Goal: Transaction & Acquisition: Purchase product/service

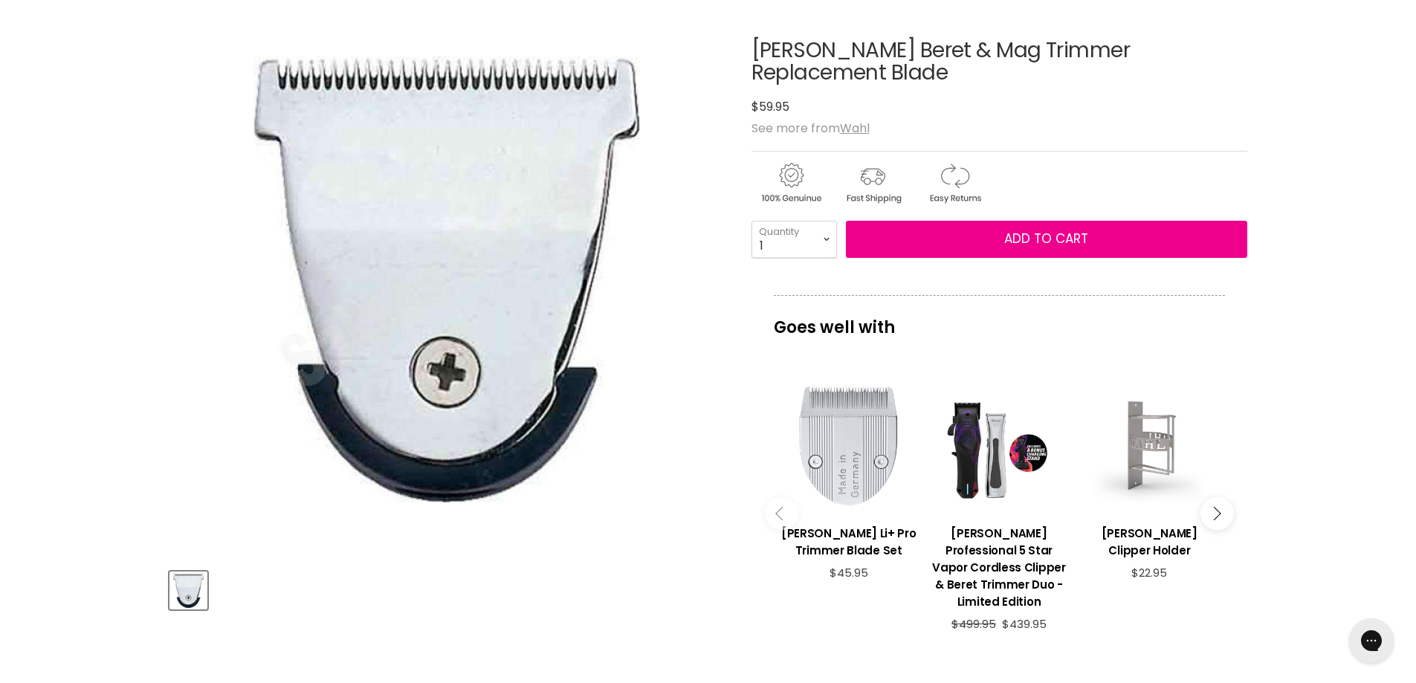
scroll to position [223, 0]
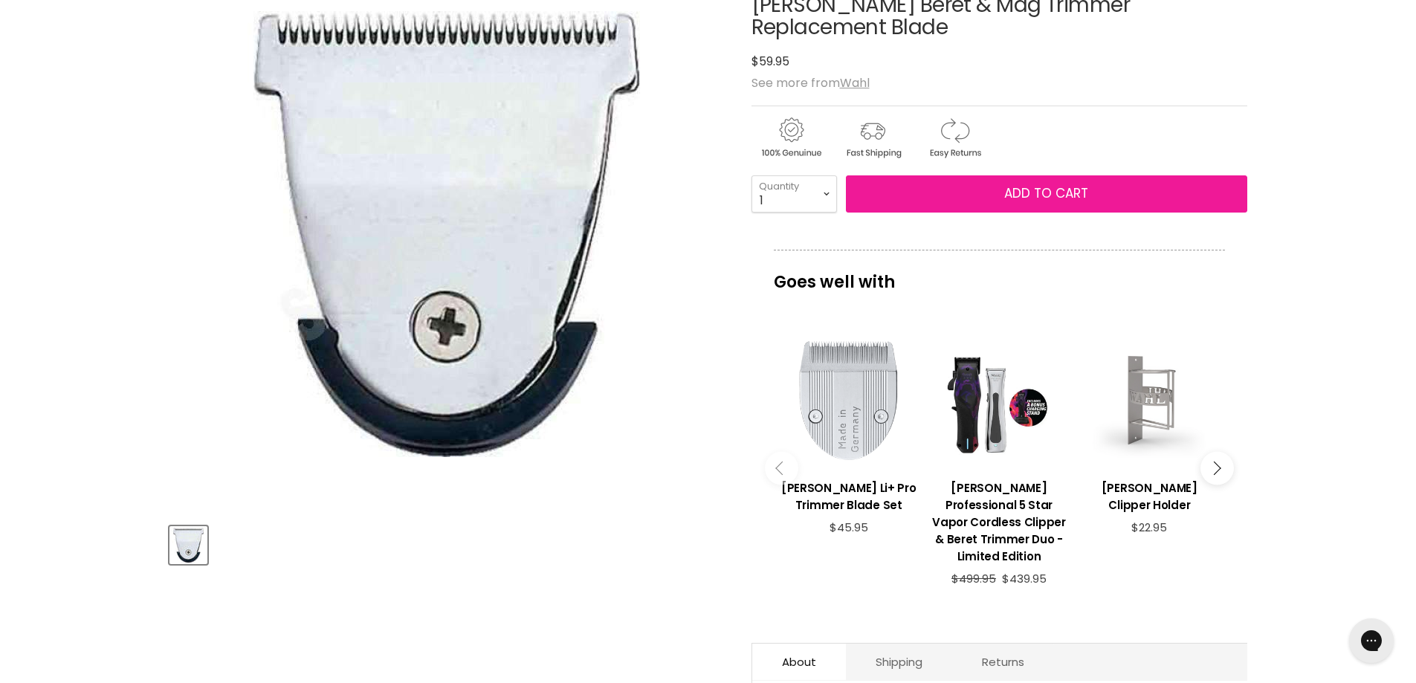
click at [1028, 184] on span "Add to cart" at bounding box center [1046, 193] width 84 height 18
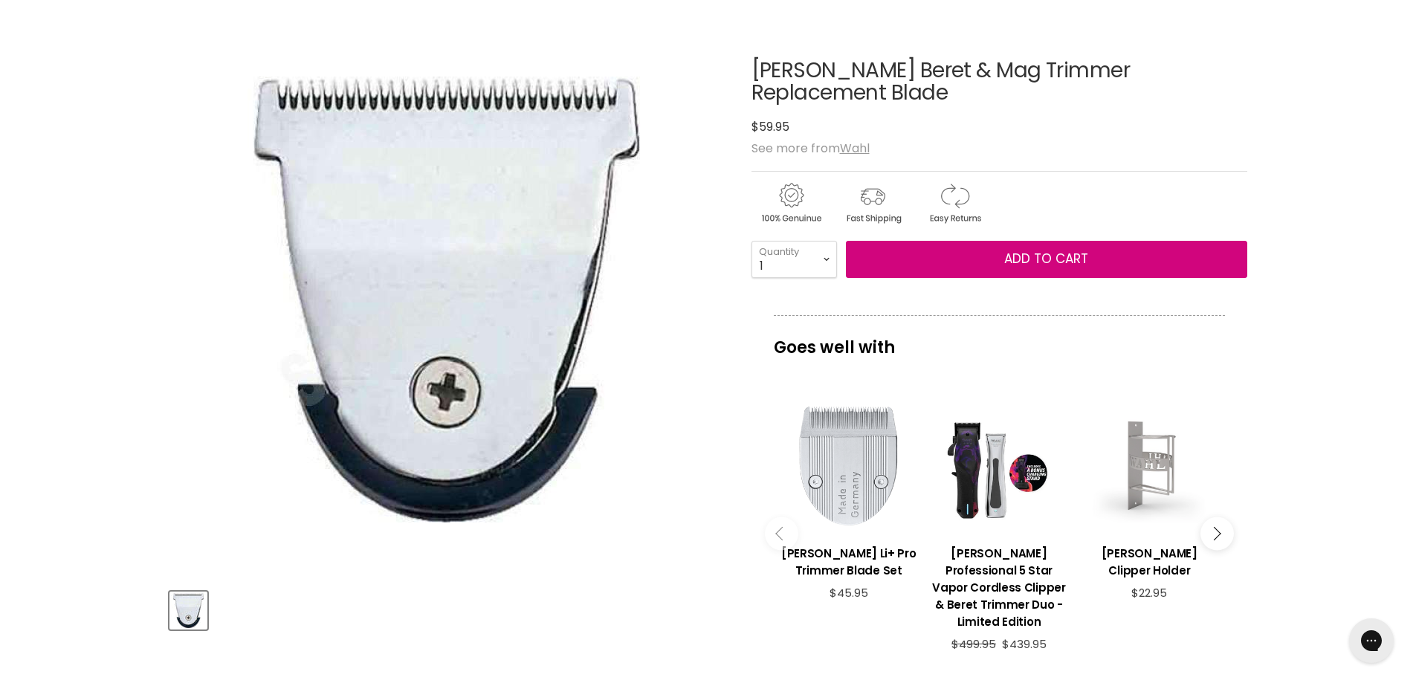
scroll to position [0, 0]
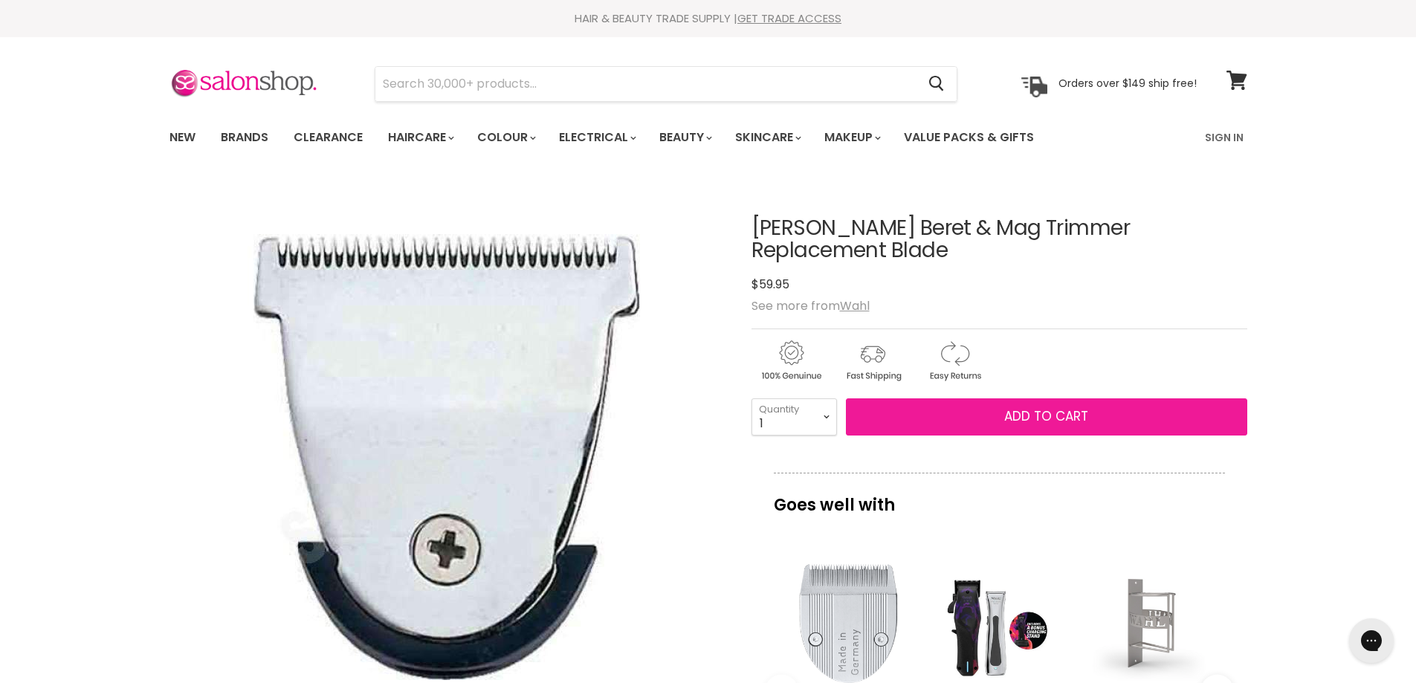
click at [1065, 407] on span "Add to cart" at bounding box center [1046, 416] width 84 height 18
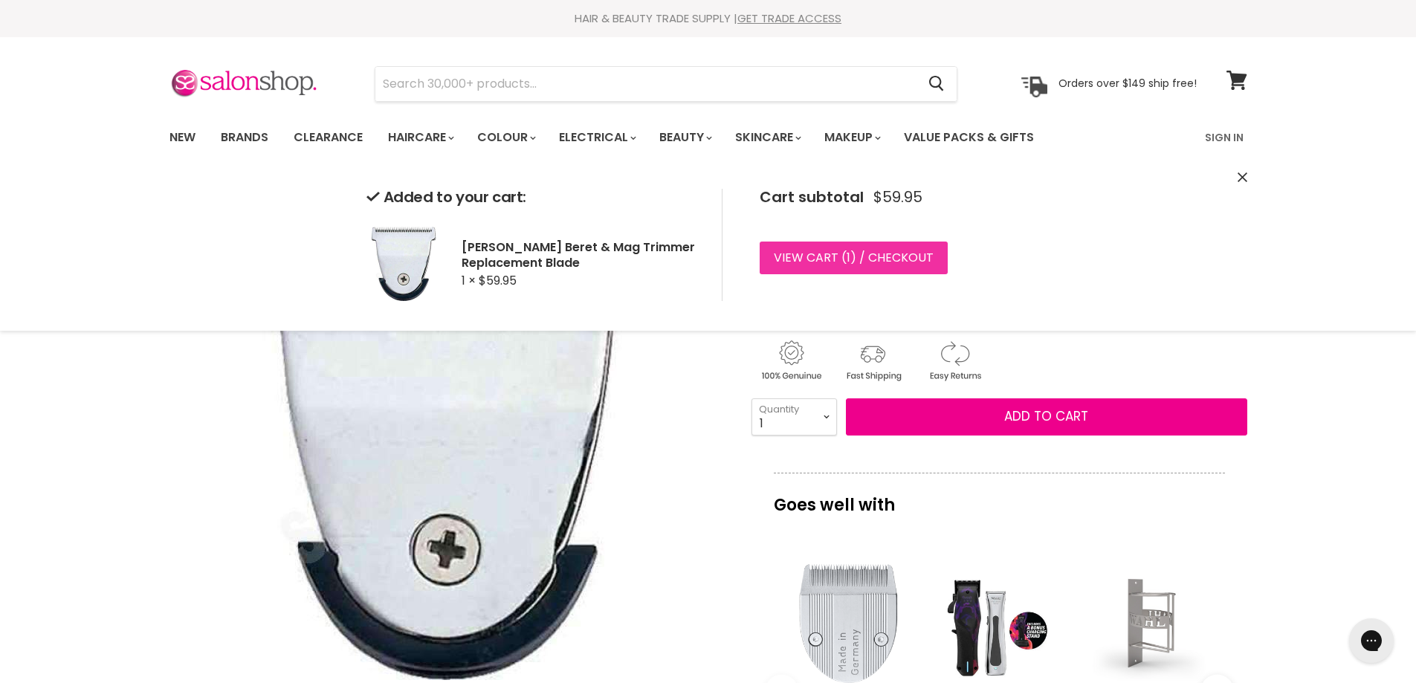
click at [880, 255] on link "View cart ( 1 ) / Checkout" at bounding box center [854, 258] width 188 height 33
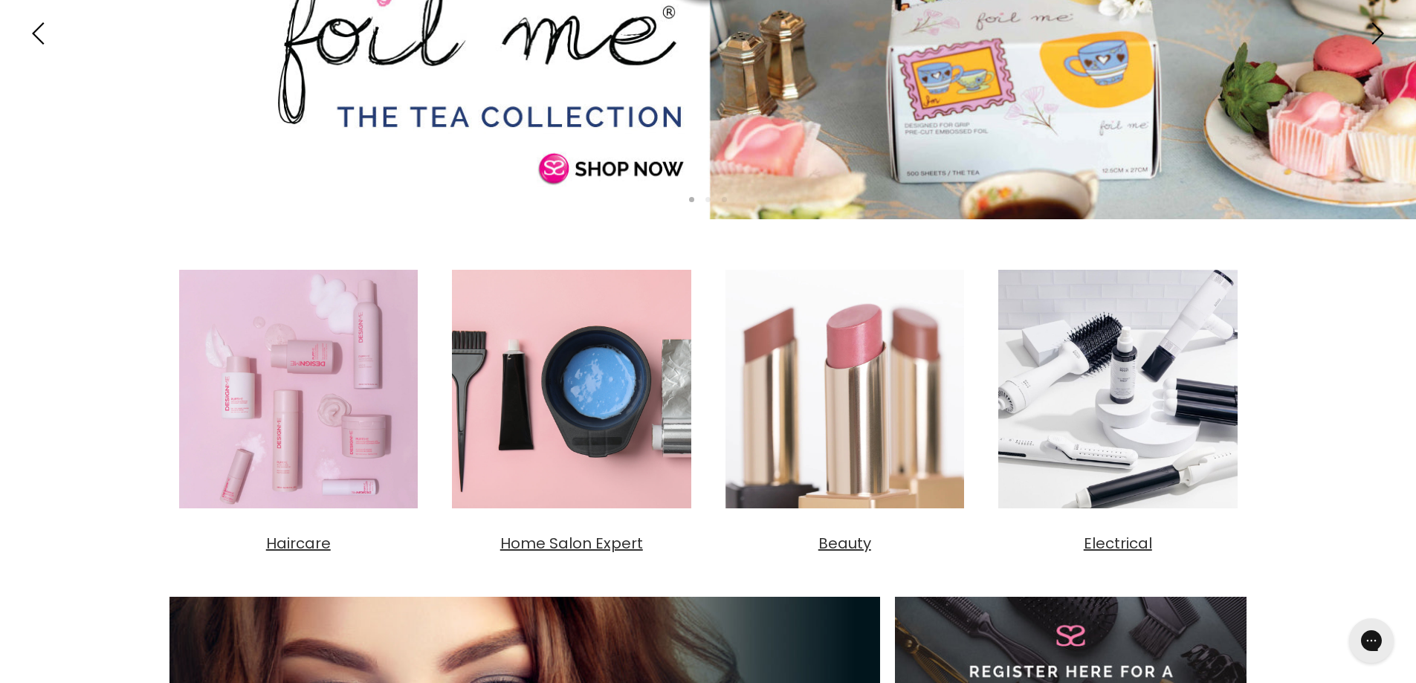
scroll to position [297, 0]
